Goal: Task Accomplishment & Management: Use online tool/utility

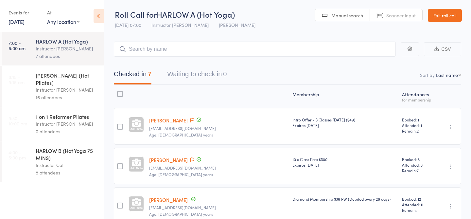
click at [437, 13] on link "Exit roll call" at bounding box center [445, 15] width 34 height 13
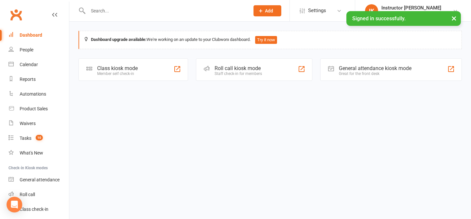
click at [233, 73] on div "Staff check-in for members" at bounding box center [238, 73] width 47 height 5
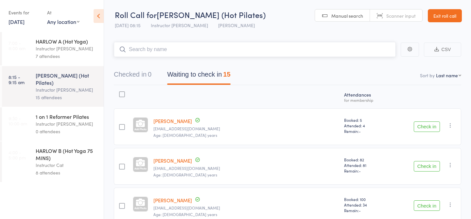
scroll to position [8, 0]
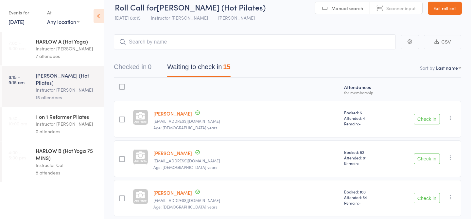
click at [143, 111] on div at bounding box center [140, 117] width 15 height 15
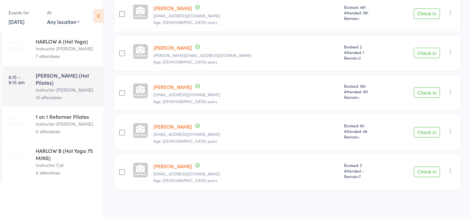
scroll to position [509, 0]
click at [75, 50] on div "Instructor [PERSON_NAME]" at bounding box center [67, 49] width 63 height 8
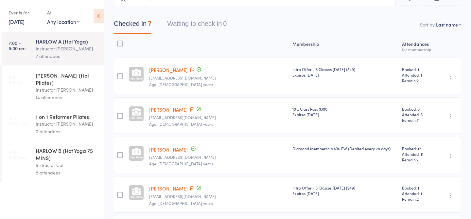
scroll to position [50, 0]
click at [79, 86] on div "Instructor [PERSON_NAME]" at bounding box center [67, 90] width 63 height 8
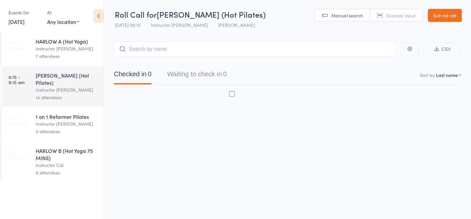
scroll to position [0, 0]
click at [152, 45] on input "search" at bounding box center [255, 49] width 282 height 15
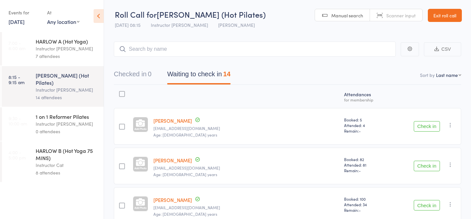
click at [93, 44] on div "HARLOW A (Hot Yoga)" at bounding box center [67, 41] width 63 height 7
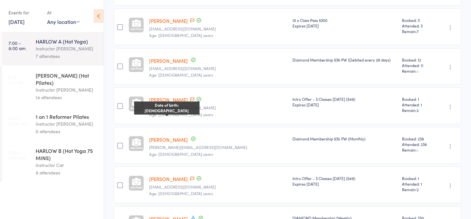
scroll to position [141, 0]
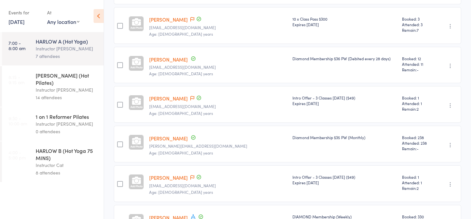
click at [60, 94] on div "14 attendees" at bounding box center [67, 98] width 63 height 8
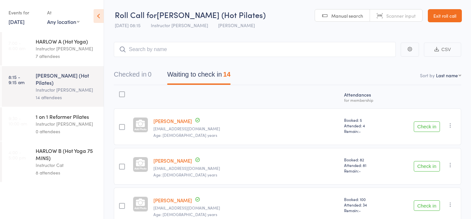
click at [323, 13] on link "Manual search" at bounding box center [342, 15] width 55 height 12
click at [283, 49] on input "search" at bounding box center [255, 49] width 282 height 15
click at [244, 53] on input "search" at bounding box center [255, 49] width 282 height 15
click at [232, 51] on input "search" at bounding box center [255, 49] width 282 height 15
type input "23712"
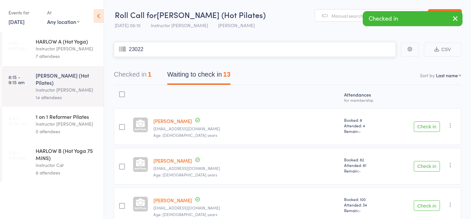
type input "23022"
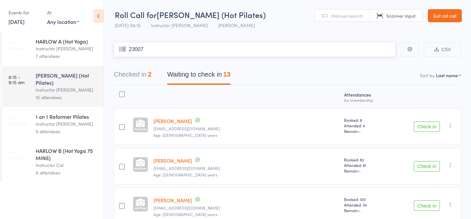
type input "23007"
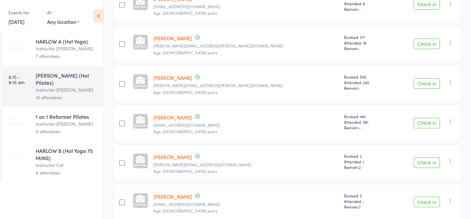
scroll to position [390, 0]
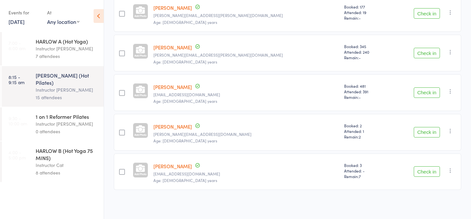
click at [422, 174] on button "Check in" at bounding box center [427, 171] width 26 height 10
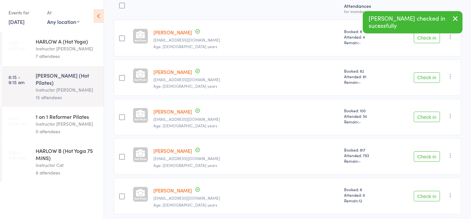
scroll to position [0, 0]
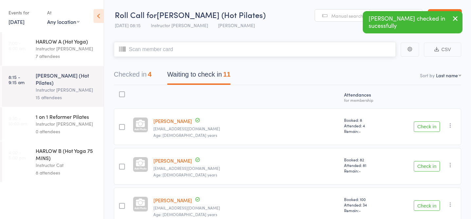
click at [230, 49] on input "search" at bounding box center [255, 49] width 282 height 15
type input "23770"
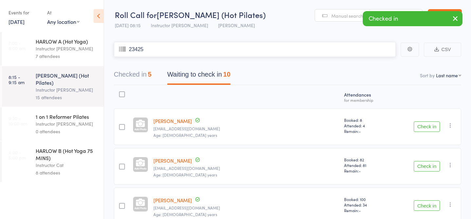
type input "23425"
type input "23769"
type input "23289"
type input "20171"
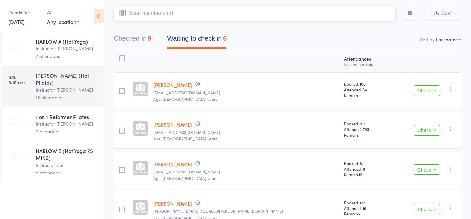
scroll to position [62, 0]
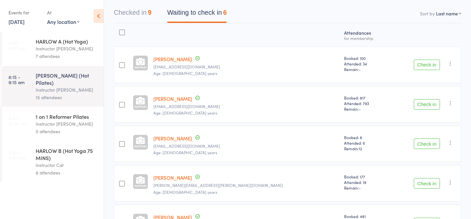
click at [426, 147] on button "Check in" at bounding box center [427, 143] width 26 height 10
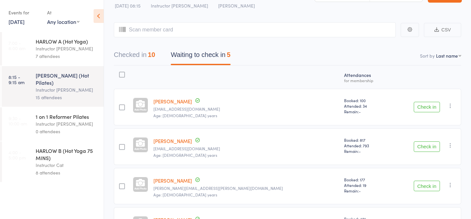
scroll to position [0, 0]
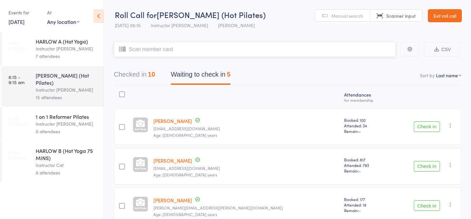
click at [320, 46] on input "search" at bounding box center [255, 49] width 282 height 15
type input "21974"
click at [271, 50] on input "search" at bounding box center [255, 49] width 282 height 15
type input "23787"
